Goal: Communication & Community: Answer question/provide support

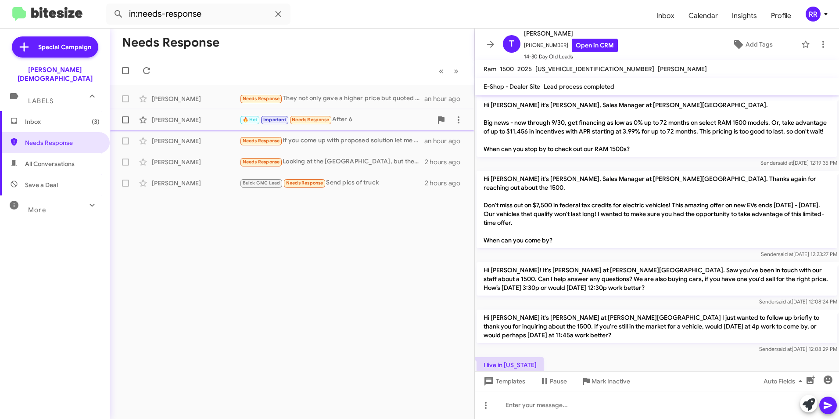
click at [167, 123] on div "[PERSON_NAME]" at bounding box center [196, 119] width 88 height 9
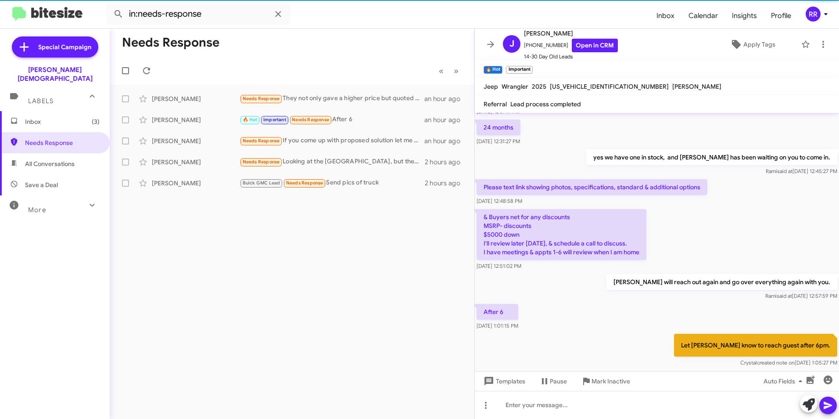
scroll to position [244, 0]
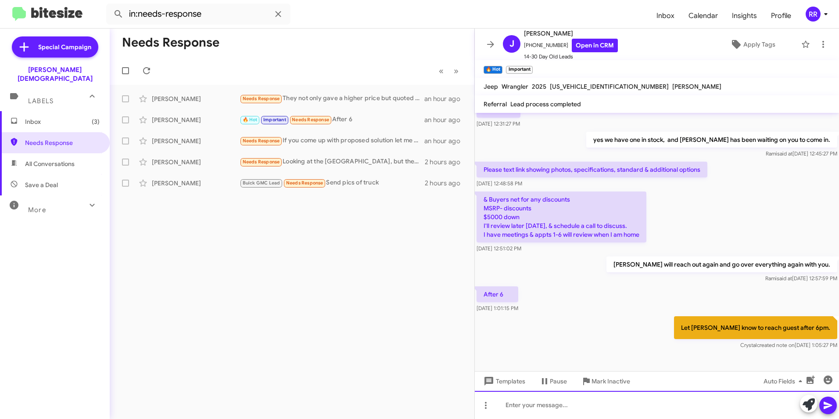
click at [576, 404] on div at bounding box center [657, 405] width 364 height 28
click at [830, 405] on icon at bounding box center [828, 405] width 8 height 7
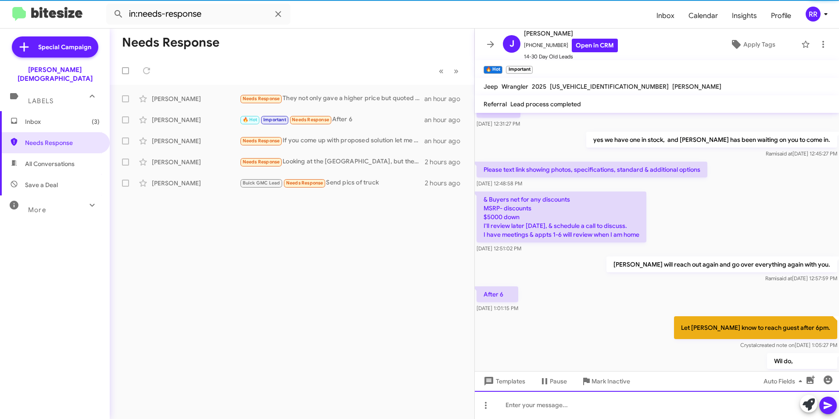
scroll to position [0, 0]
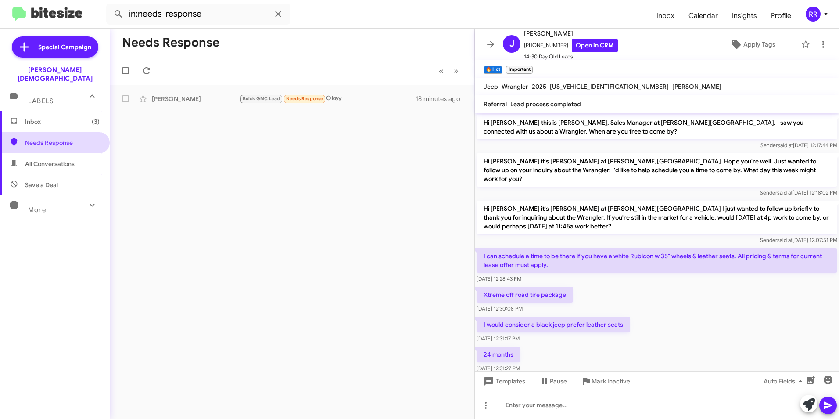
click at [55, 132] on span "Needs Response" at bounding box center [55, 142] width 110 height 21
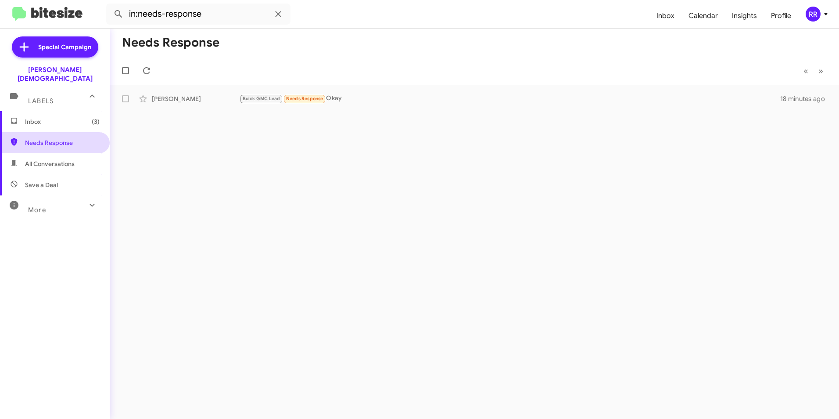
click at [63, 138] on span "Needs Response" at bounding box center [62, 142] width 75 height 9
click at [162, 97] on div "[PERSON_NAME]" at bounding box center [196, 98] width 88 height 9
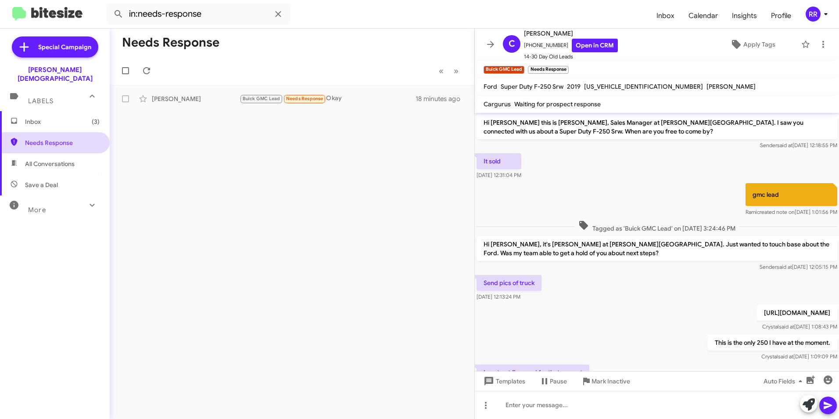
click at [62, 138] on span "Needs Response" at bounding box center [62, 142] width 75 height 9
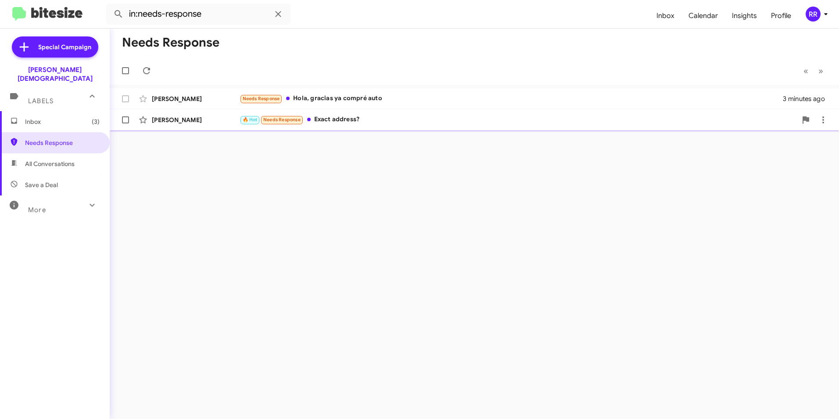
click at [184, 120] on div "[PERSON_NAME]" at bounding box center [196, 119] width 88 height 9
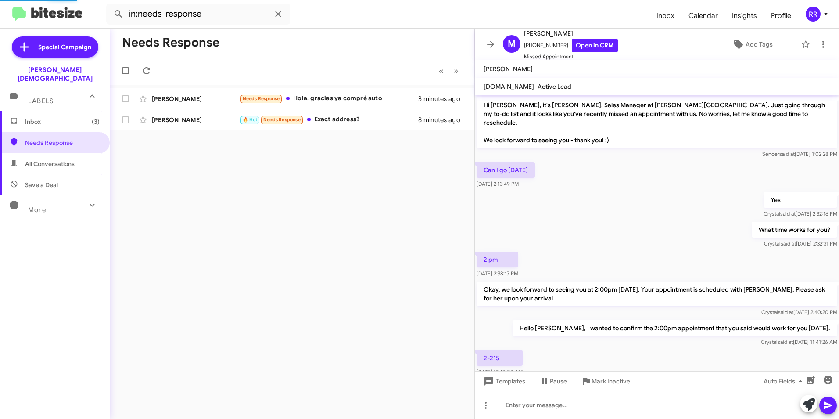
scroll to position [112, 0]
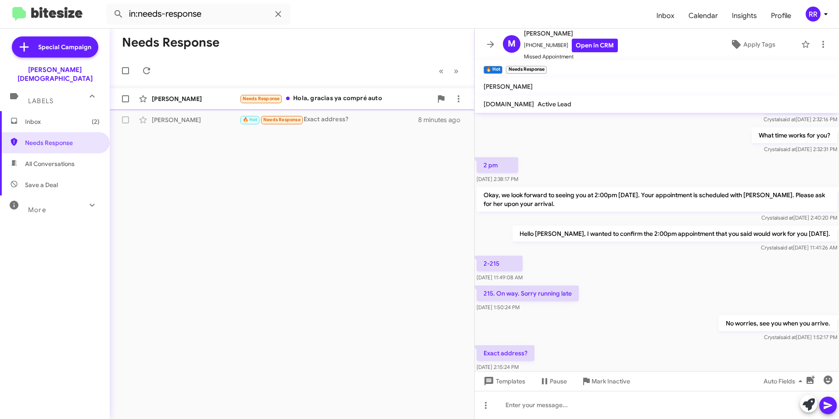
click at [198, 99] on div "[PERSON_NAME]" at bounding box center [196, 98] width 88 height 9
